Goal: Transaction & Acquisition: Subscribe to service/newsletter

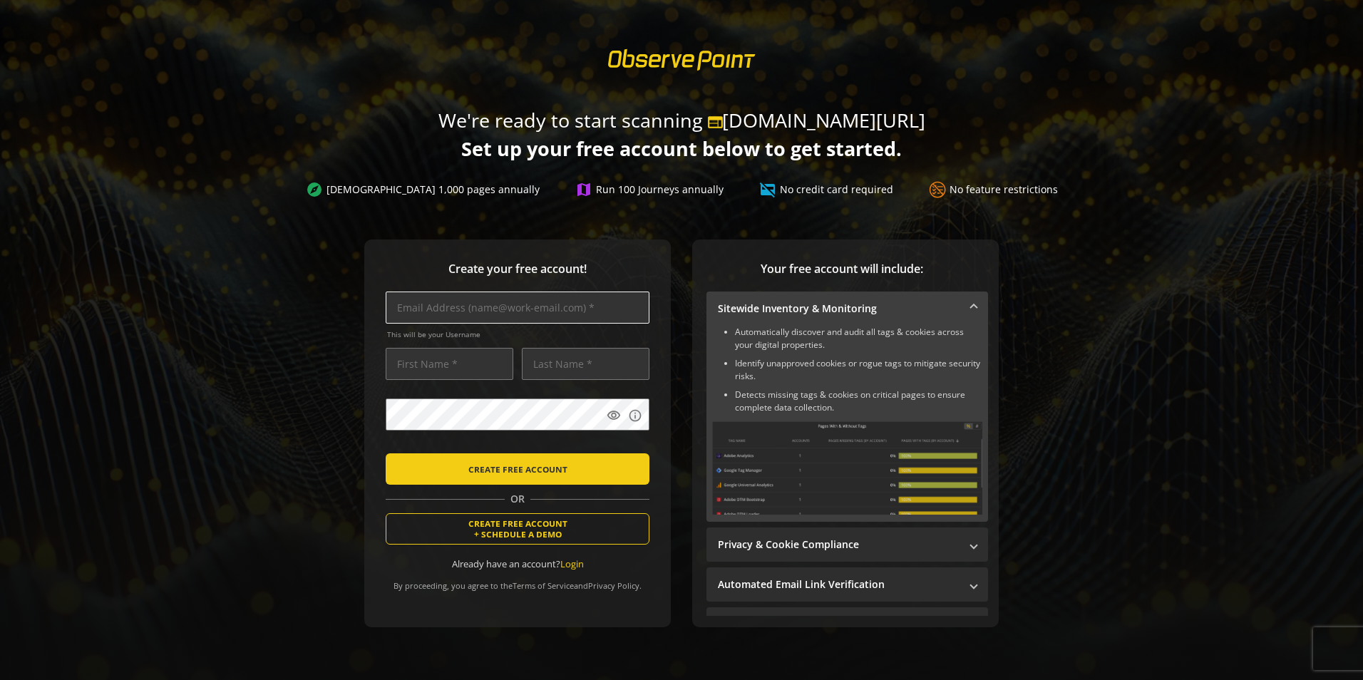
click at [470, 309] on input "text" at bounding box center [518, 307] width 264 height 32
type input "[PERSON_NAME][EMAIL_ADDRESS][DOMAIN_NAME]"
type input "[PERSON_NAME]"
type input "Culurgioni"
click at [368, 376] on div "Create your free account! [PERSON_NAME][EMAIL_ADDRESS][DOMAIN_NAME] This will b…" at bounding box center [517, 433] width 306 height 388
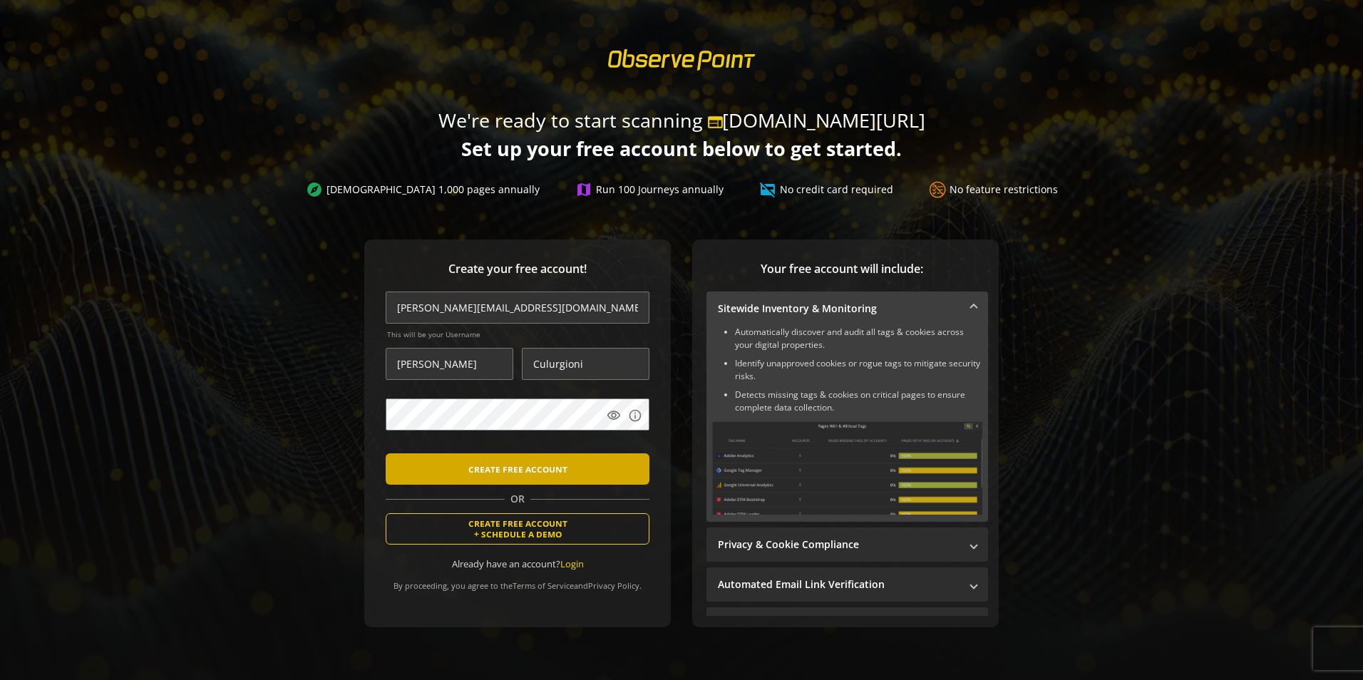
click at [511, 470] on span "CREATE FREE ACCOUNT" at bounding box center [517, 469] width 99 height 26
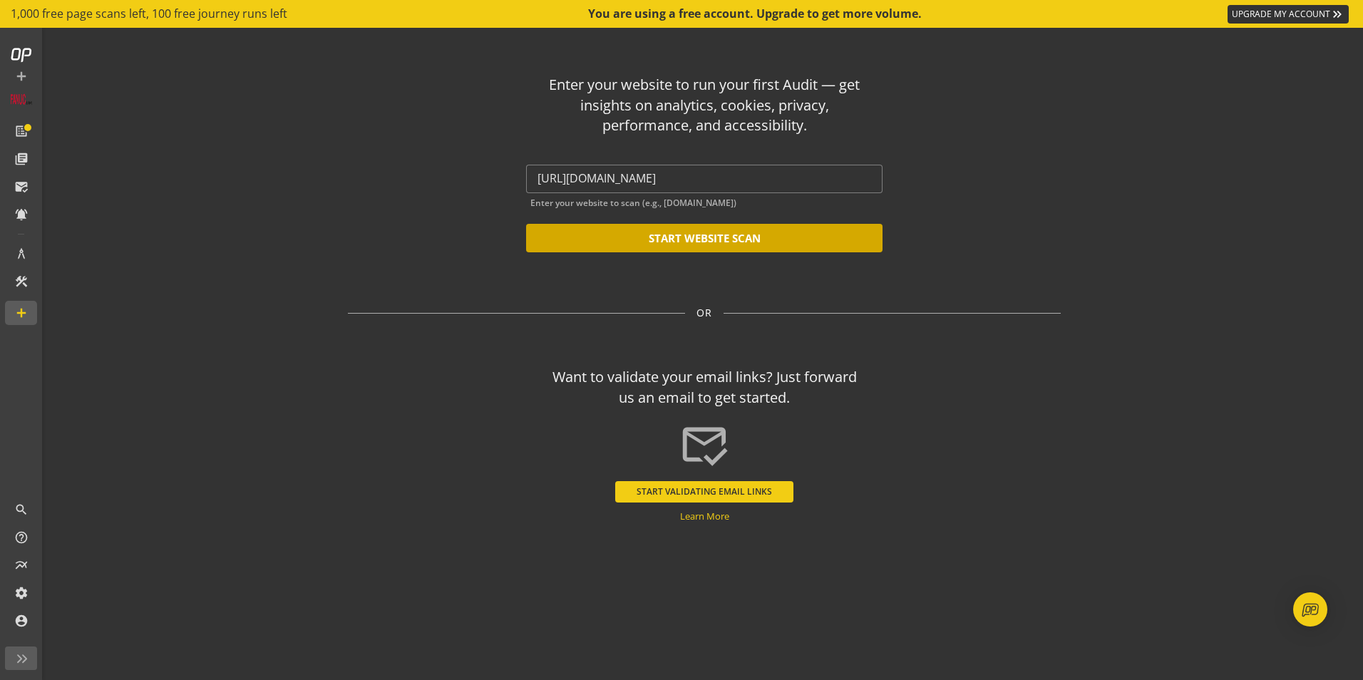
click at [668, 239] on button "START WEBSITE SCAN" at bounding box center [704, 238] width 356 height 29
click at [693, 242] on button "START WEBSITE SCAN" at bounding box center [704, 238] width 356 height 29
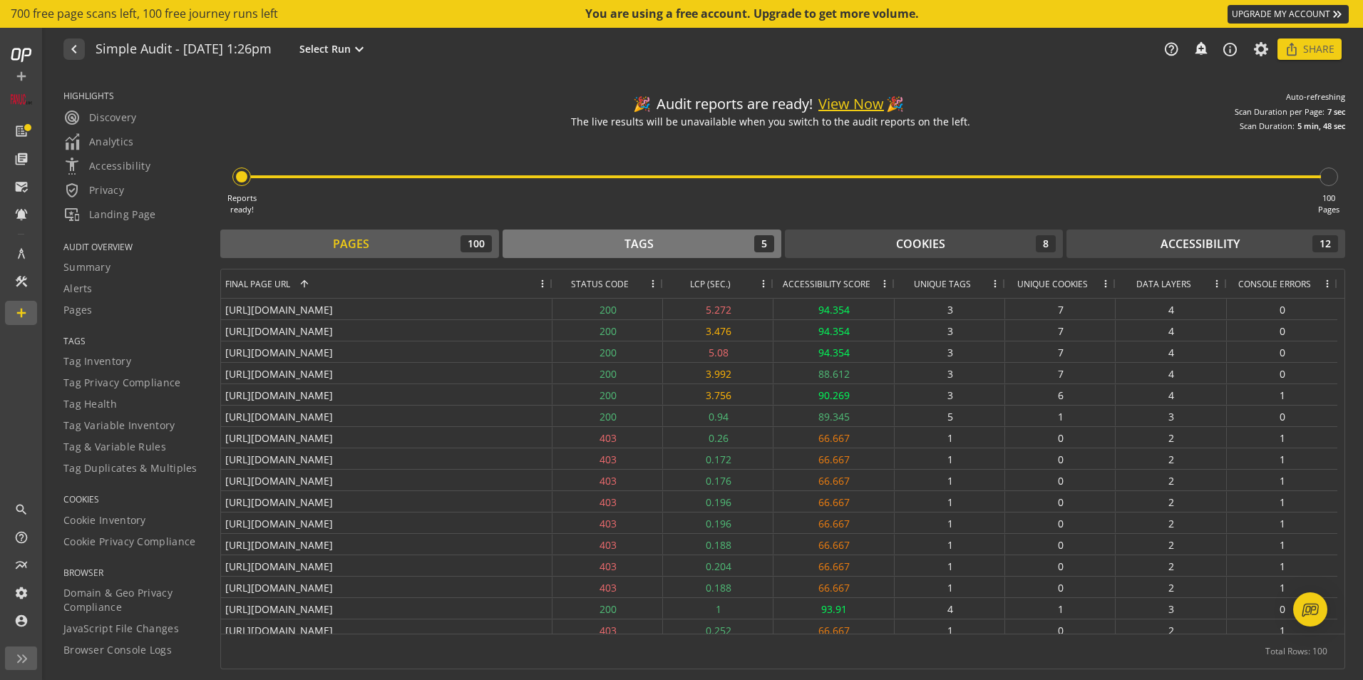
click at [730, 237] on div "Tags 5" at bounding box center [642, 243] width 264 height 17
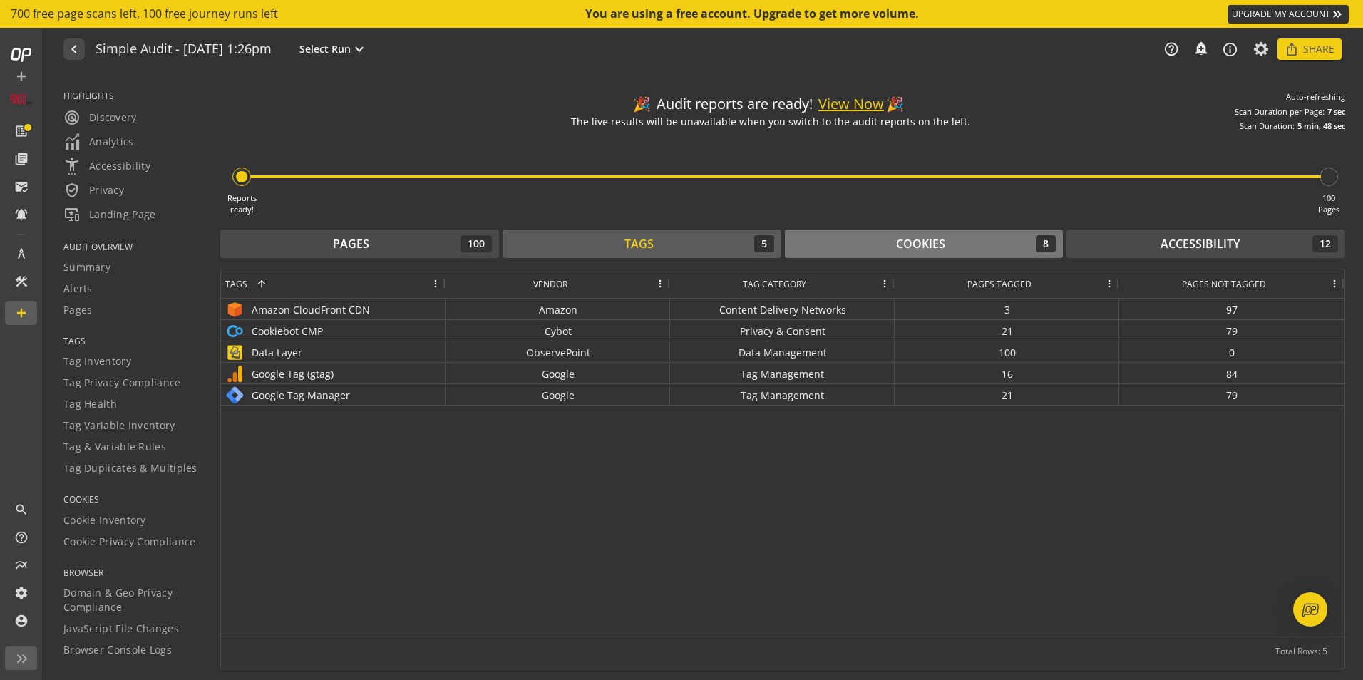
click at [913, 238] on div "Cookies" at bounding box center [920, 244] width 49 height 16
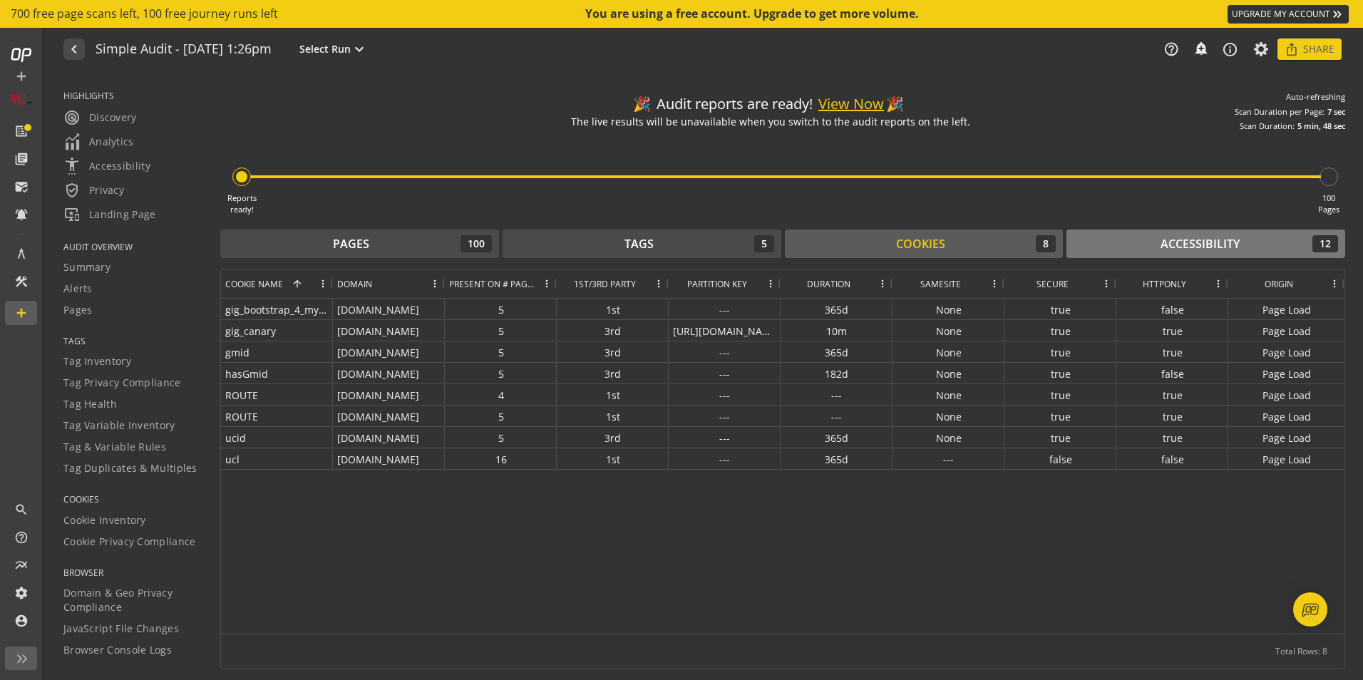
click at [1172, 243] on div "Accessibility" at bounding box center [1199, 244] width 79 height 16
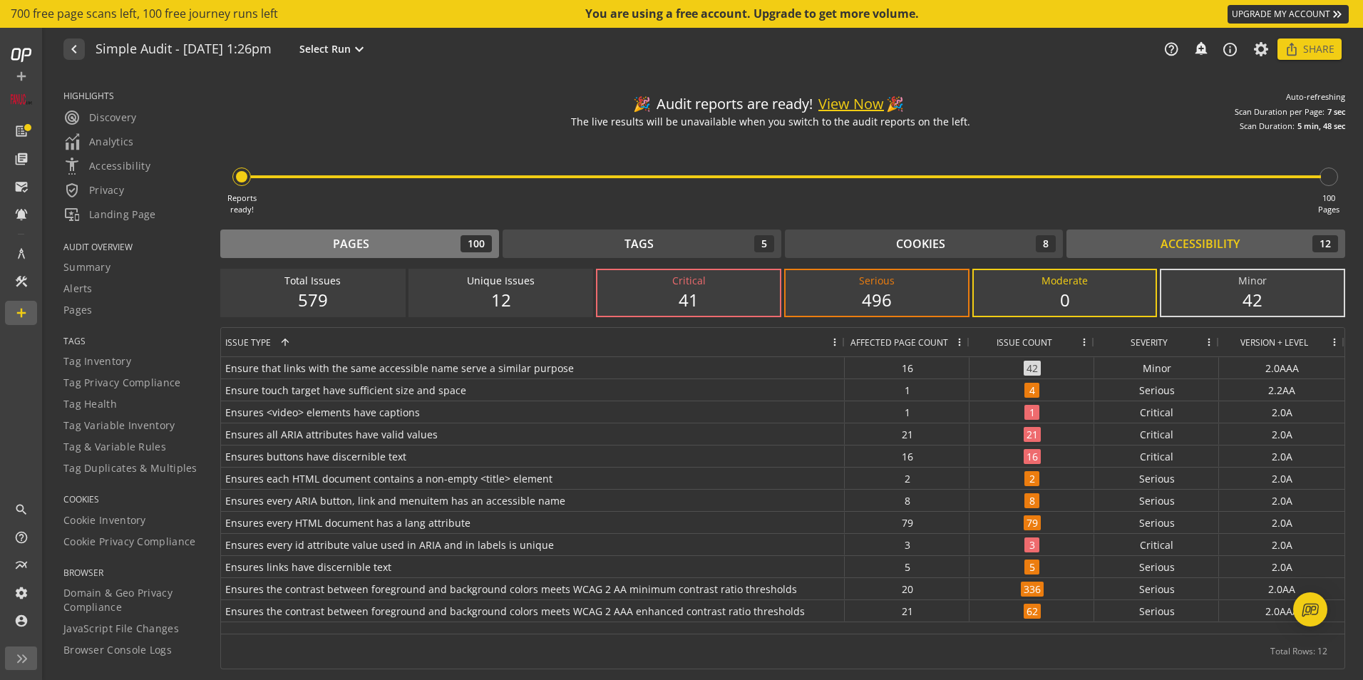
click at [312, 232] on button "Pages 100" at bounding box center [359, 243] width 279 height 29
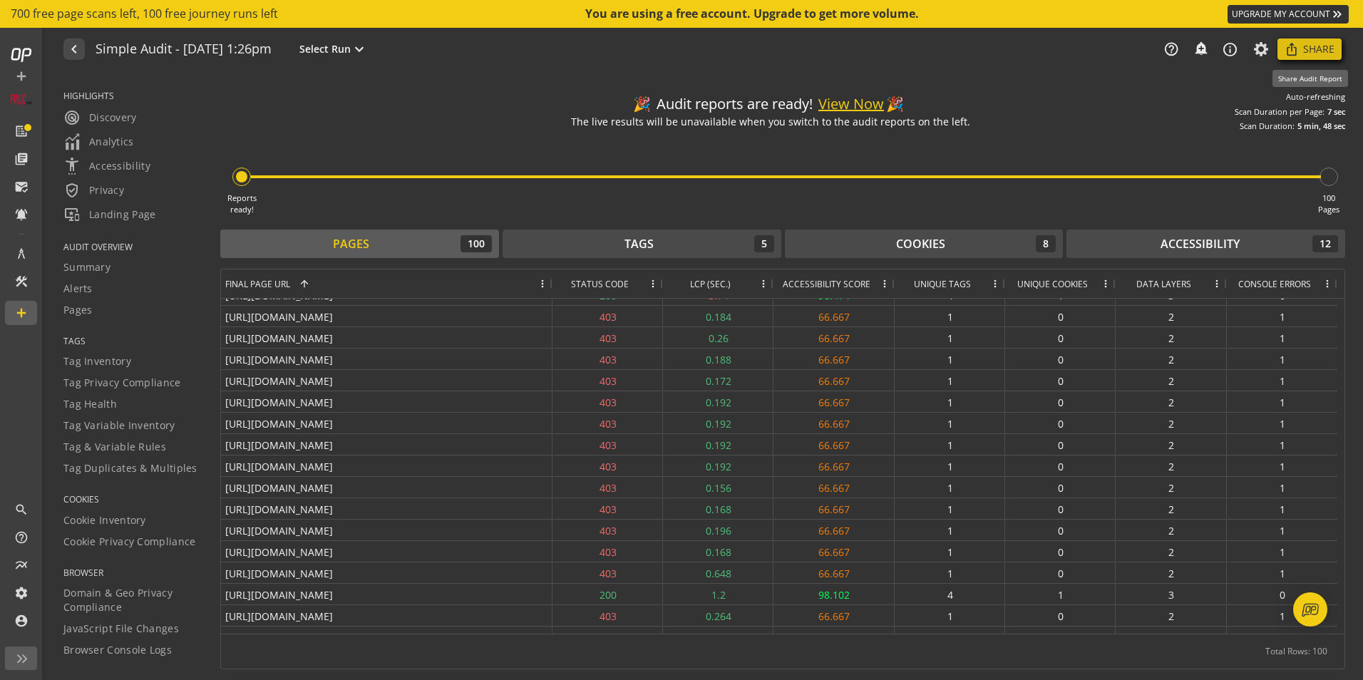
click at [1303, 46] on span "Share" at bounding box center [1318, 49] width 31 height 26
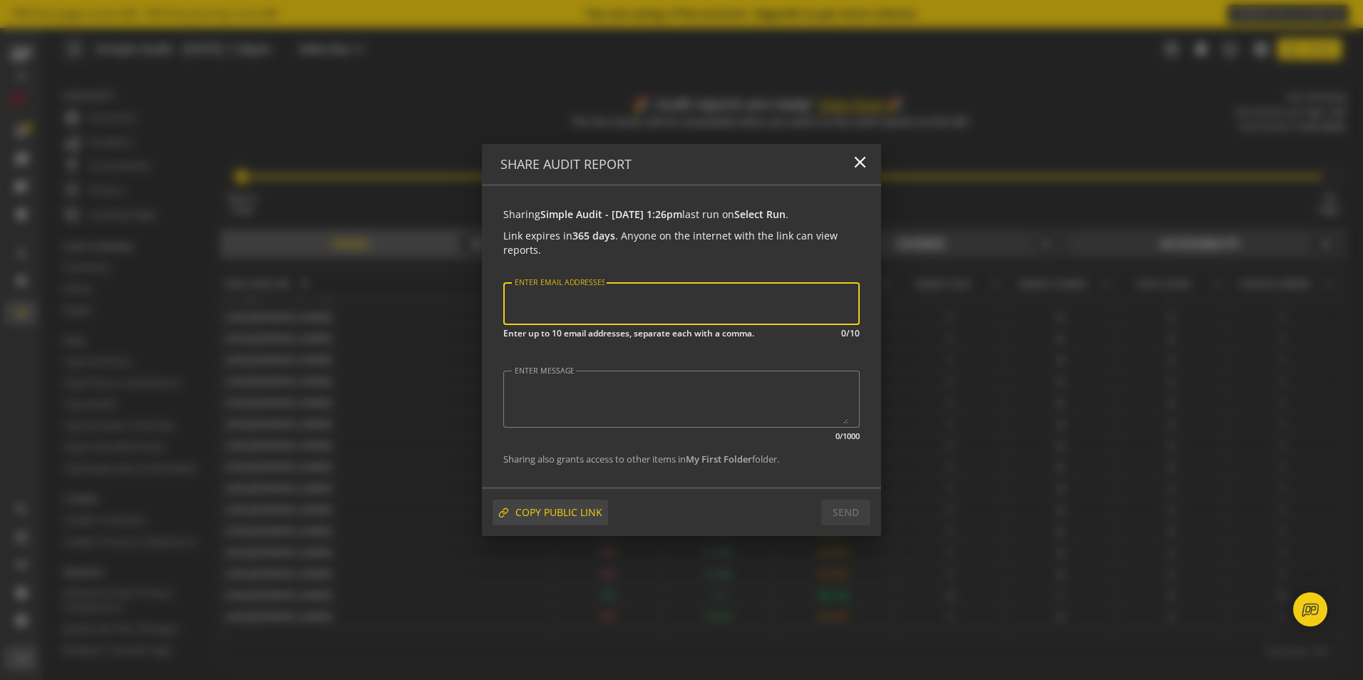
click at [562, 511] on span "COPY PUBLIC LINK" at bounding box center [558, 513] width 87 height 26
